Goal: Ask a question

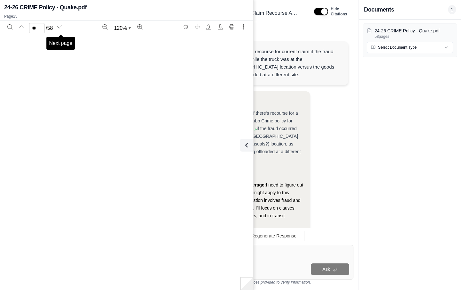
scroll to position [8200, 0]
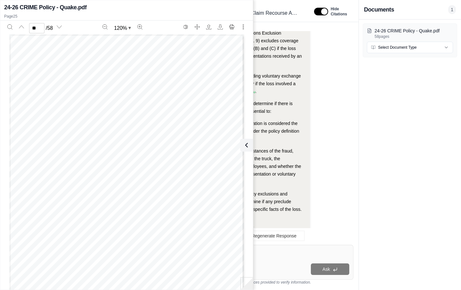
click at [217, 11] on div "24-26 CRIME Policy - Quake.pdf" at bounding box center [126, 7] width 245 height 9
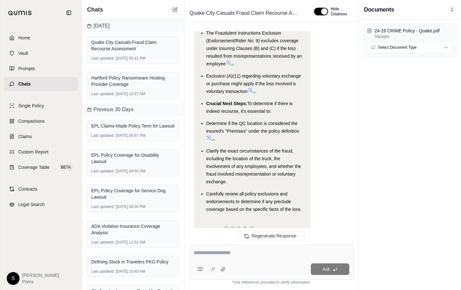
click at [217, 11] on span "Quake City Casuals Fraud Claim Recourse Assessment" at bounding box center [244, 13] width 114 height 10
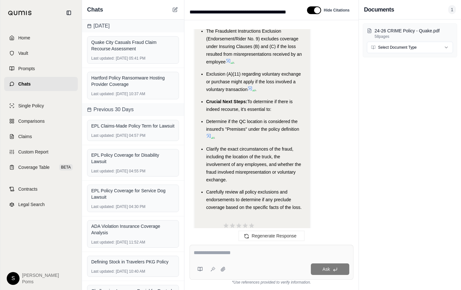
click at [196, 251] on textarea at bounding box center [272, 253] width 156 height 8
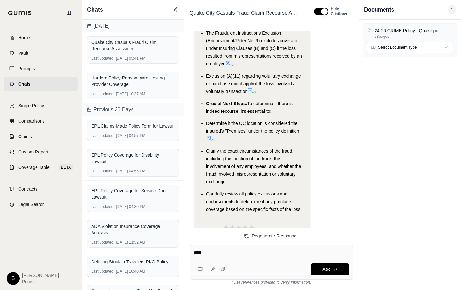
click at [226, 248] on div "**** Ask" at bounding box center [272, 262] width 164 height 35
click at [285, 252] on textarea "**********" at bounding box center [272, 253] width 156 height 8
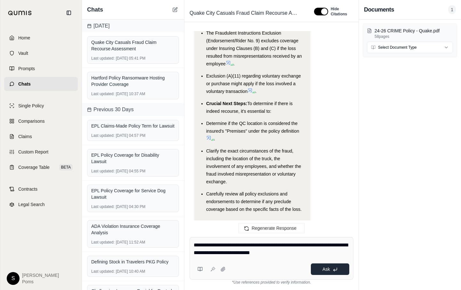
type textarea "**********"
click at [327, 270] on span "Ask" at bounding box center [325, 268] width 7 height 5
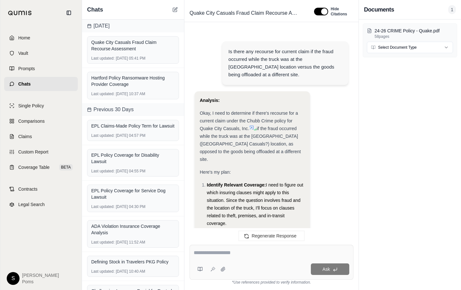
scroll to position [2680, 0]
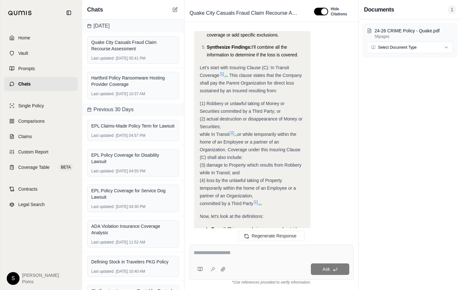
scroll to position [2027, 0]
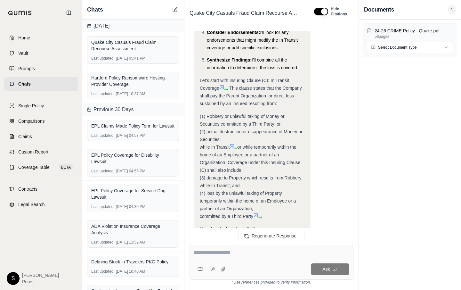
click at [349, 85] on div "Is there any recourse for current claim if the fraud occurred while the truck w…" at bounding box center [272, 132] width 164 height 203
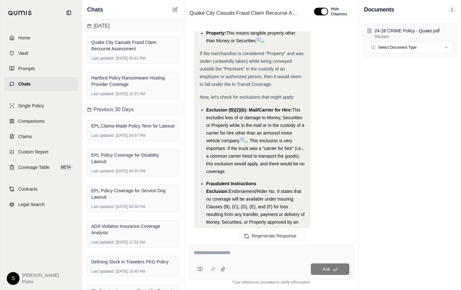
scroll to position [2334, 0]
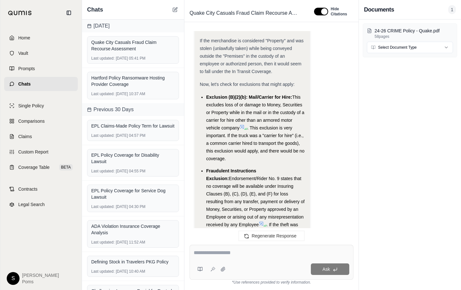
click at [337, 221] on div "Analysis: Okay, the question is whether the insured's merchandise stolen from a…" at bounding box center [272, 89] width 154 height 1018
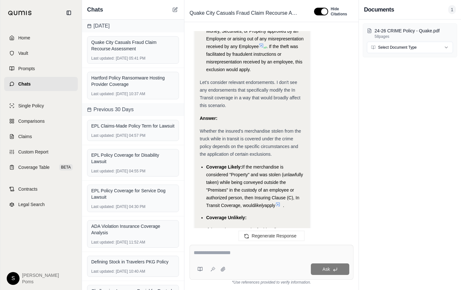
scroll to position [2513, 0]
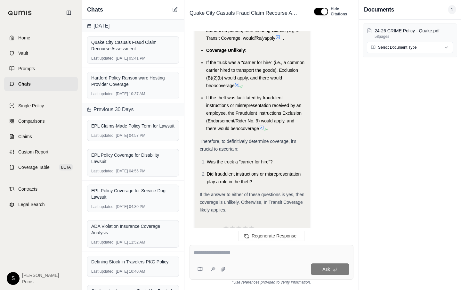
scroll to position [2680, 0]
click at [262, 250] on textarea at bounding box center [272, 253] width 156 height 8
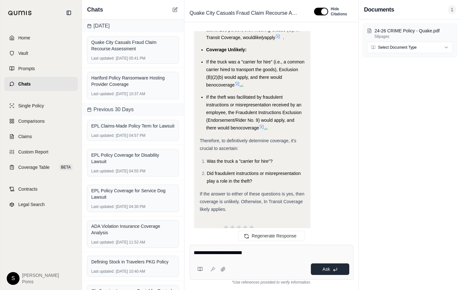
type textarea "**********"
click at [329, 267] on span "Ask" at bounding box center [325, 268] width 7 height 5
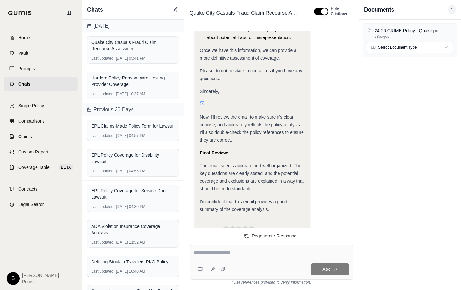
scroll to position [3510, 0]
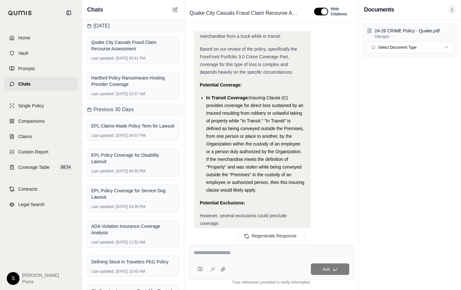
scroll to position [3062, 0]
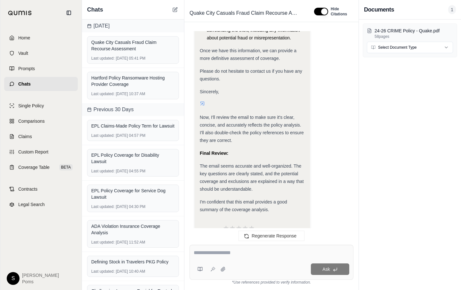
scroll to position [3510, 0]
drag, startPoint x: 289, startPoint y: 252, endPoint x: 277, endPoint y: 254, distance: 11.7
click at [277, 254] on textarea at bounding box center [272, 253] width 156 height 8
click at [216, 255] on textarea at bounding box center [272, 253] width 156 height 8
type textarea "*"
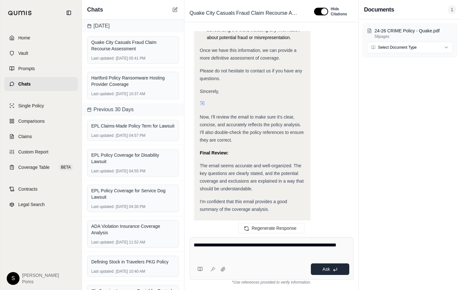
type textarea "**********"
click at [328, 267] on span "Ask" at bounding box center [325, 268] width 7 height 5
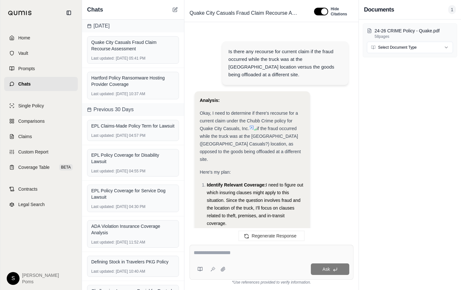
scroll to position [4737, 0]
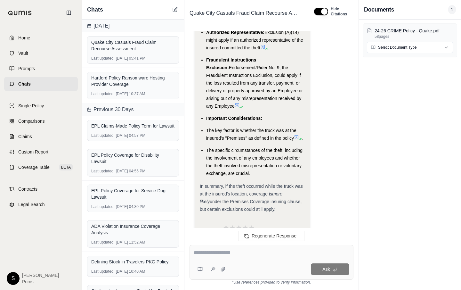
click at [294, 114] on li "Important Considerations:" at bounding box center [255, 118] width 99 height 8
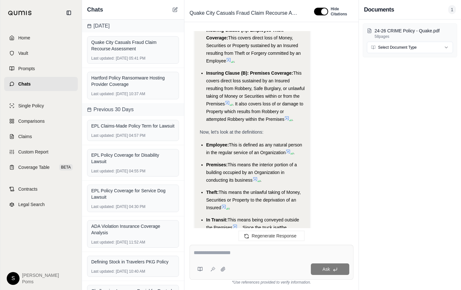
scroll to position [3995, 0]
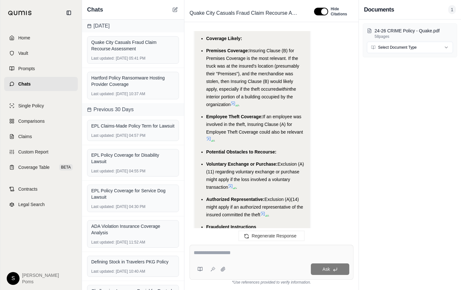
scroll to position [4571, 0]
click at [297, 222] on li "Fraudulent Instructions Exclusion: Endorsement/Rider No. 9, the Fraudulent Inst…" at bounding box center [255, 249] width 99 height 54
